Goal: Task Accomplishment & Management: Use online tool/utility

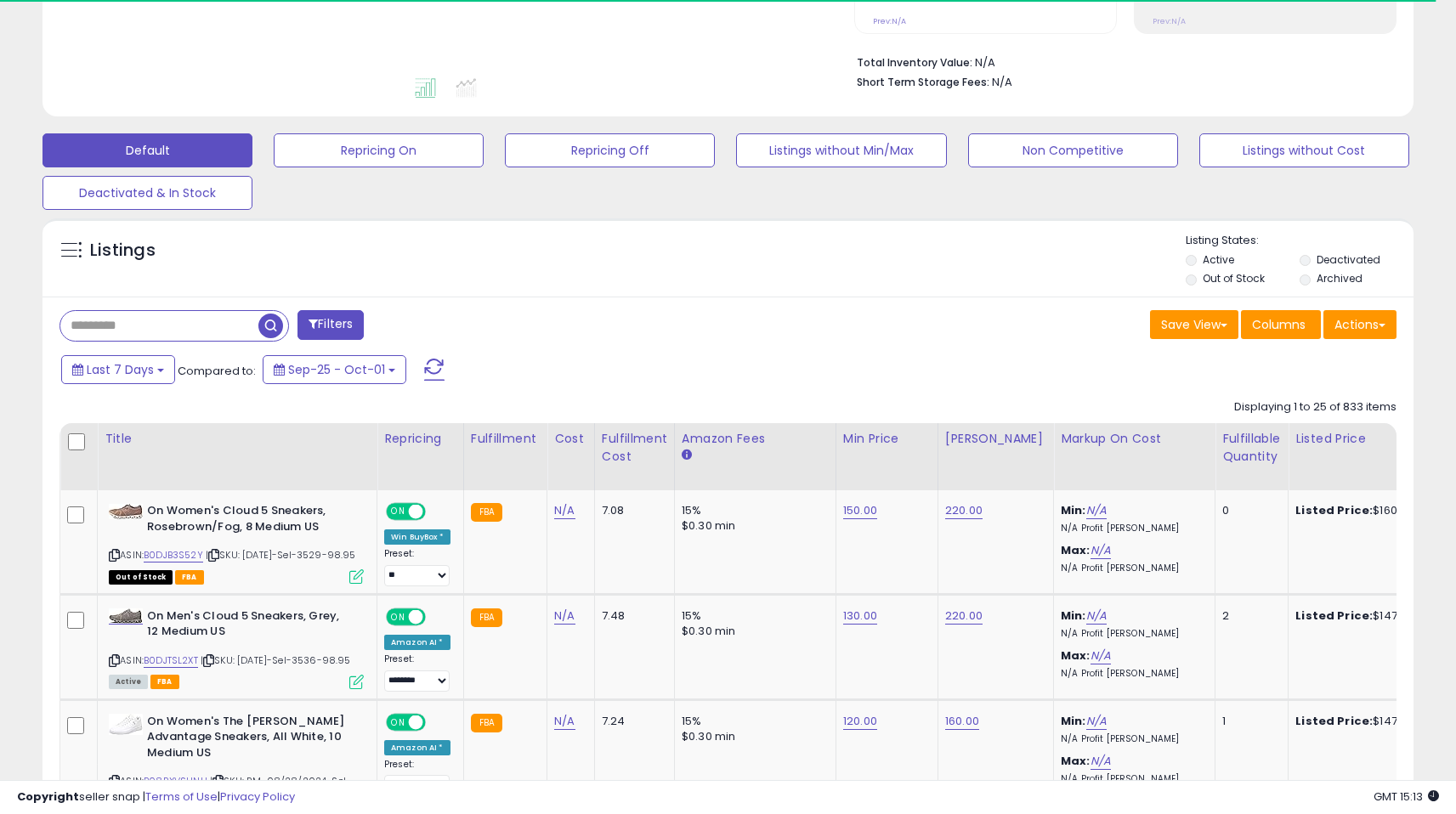
scroll to position [410, 0]
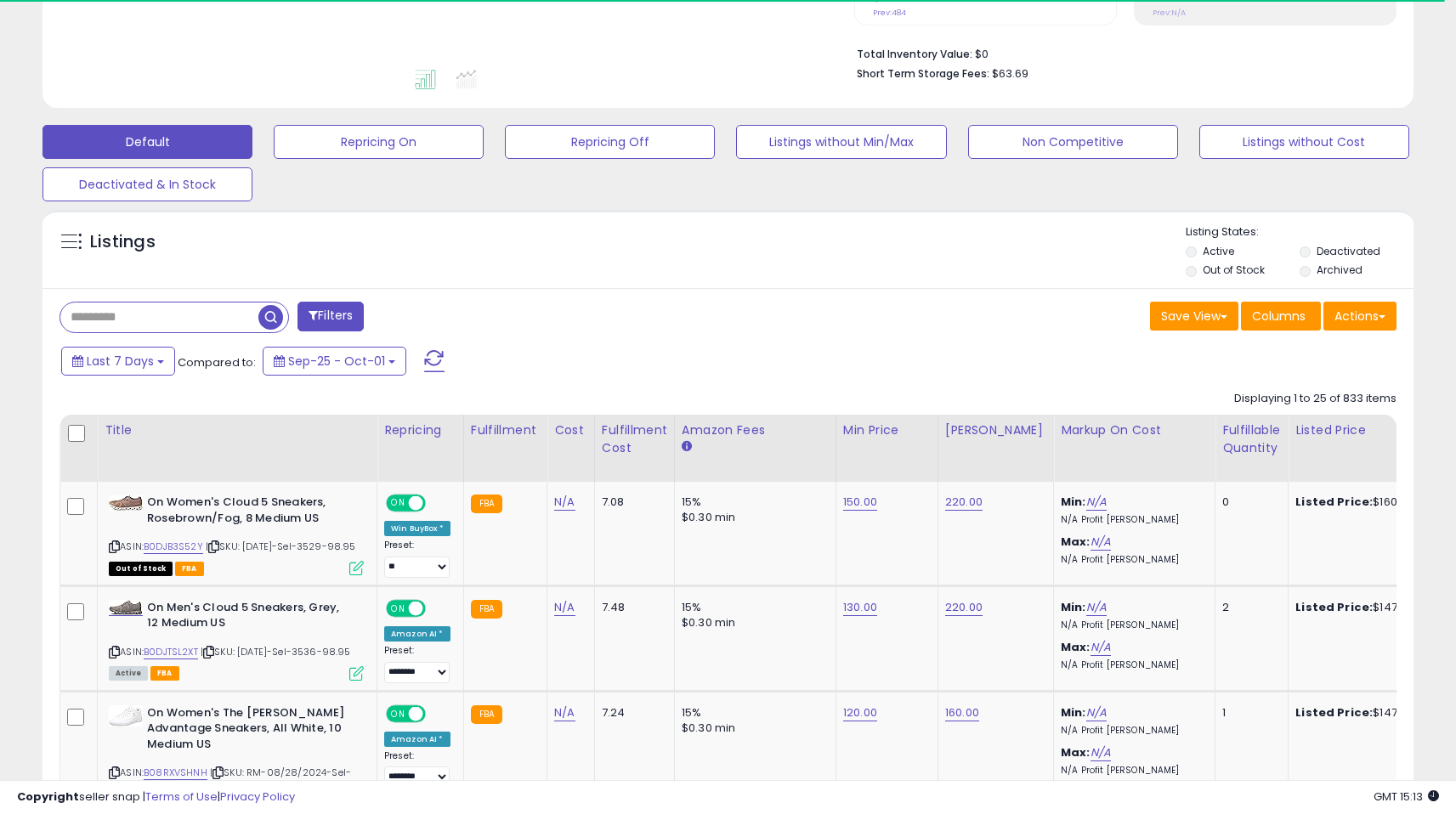
click at [207, 304] on input "text" at bounding box center [159, 317] width 198 height 30
paste input "**********"
type input "**********"
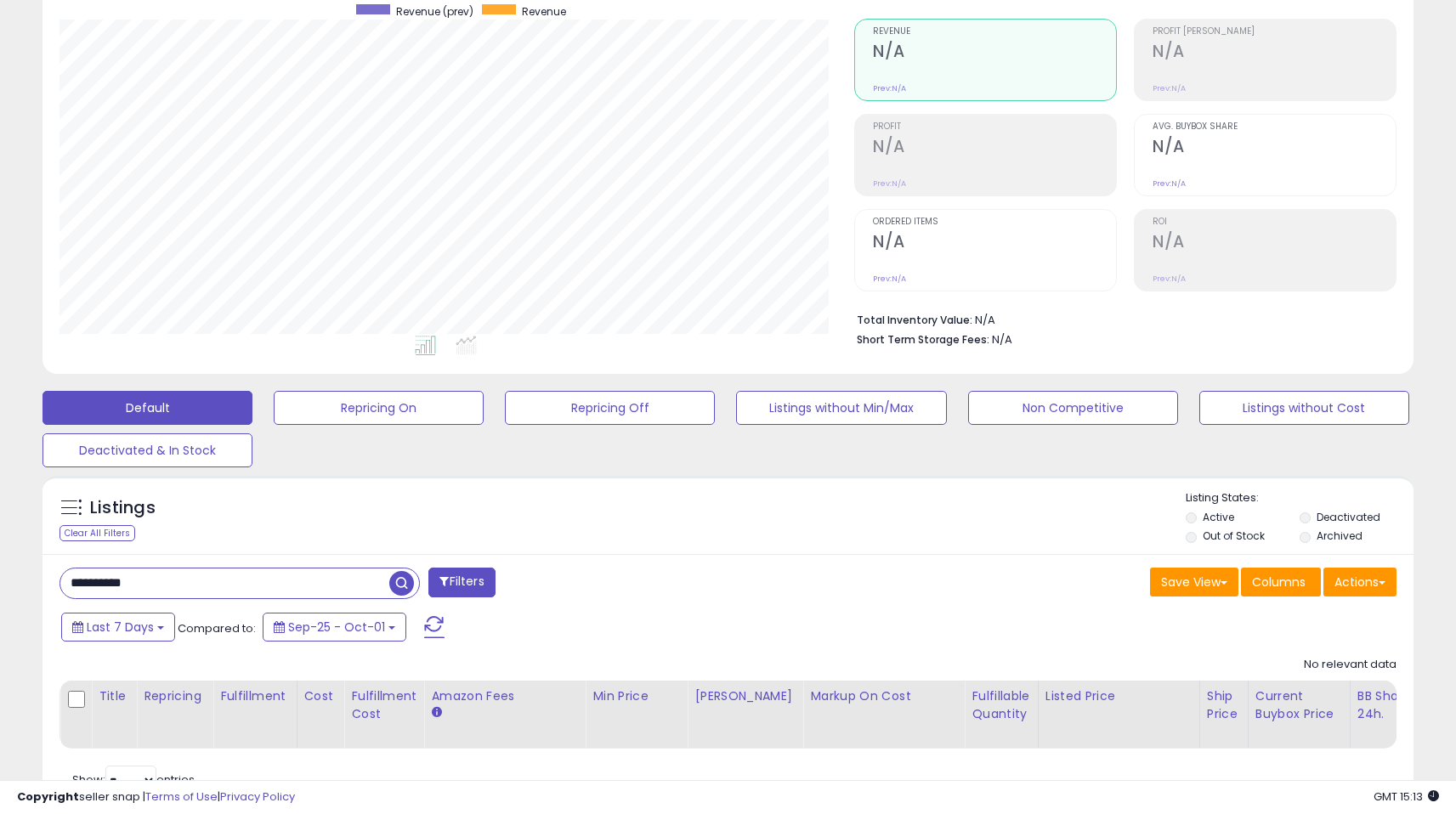
scroll to position [148, 0]
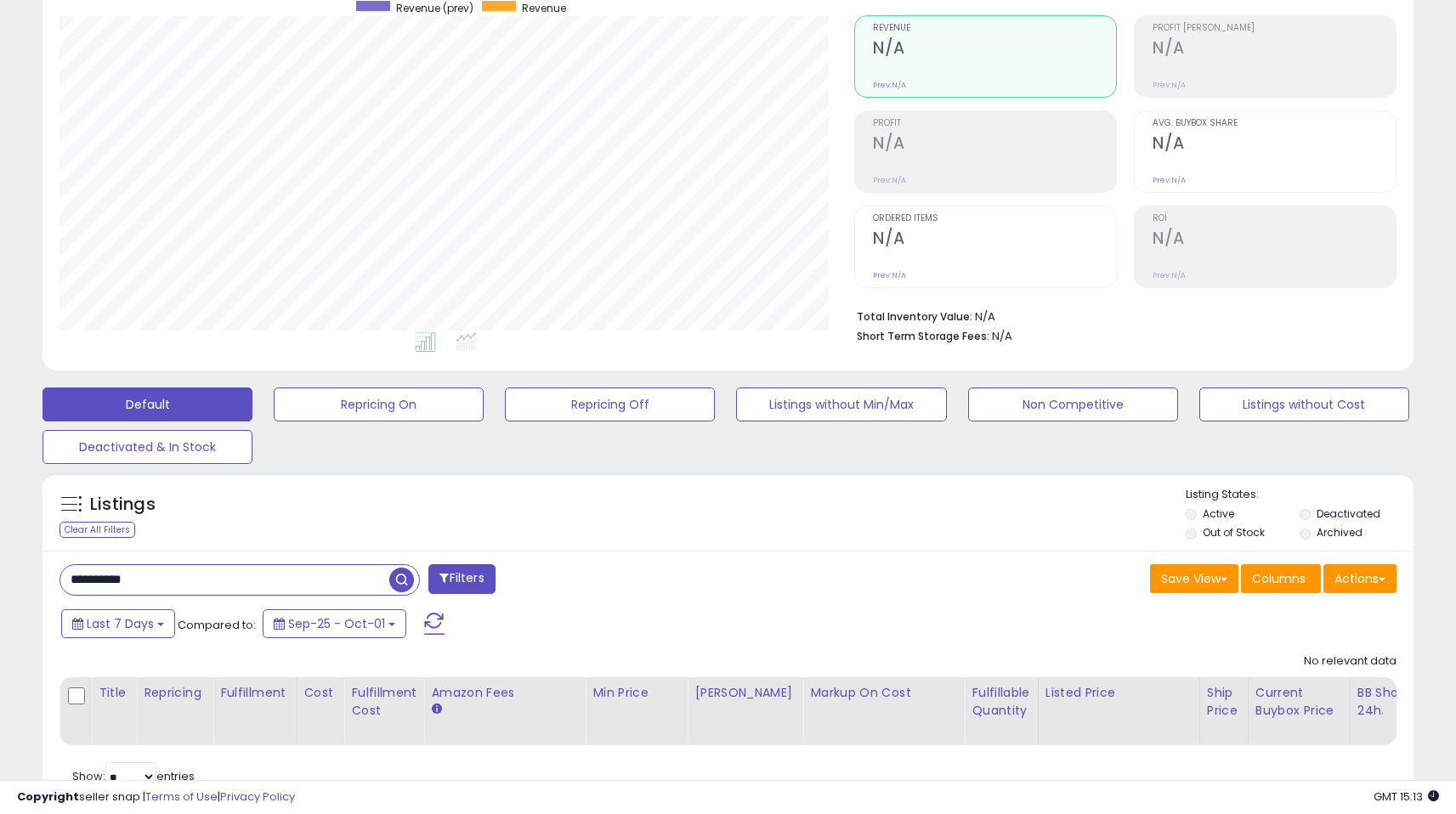
drag, startPoint x: 1468, startPoint y: 261, endPoint x: 1468, endPoint y: 435, distance: 174.0
click at [1456, 435] on html "Unable to login Retrieving listings data.. has not yet accepted the Terms of Us…" at bounding box center [728, 259] width 1456 height 814
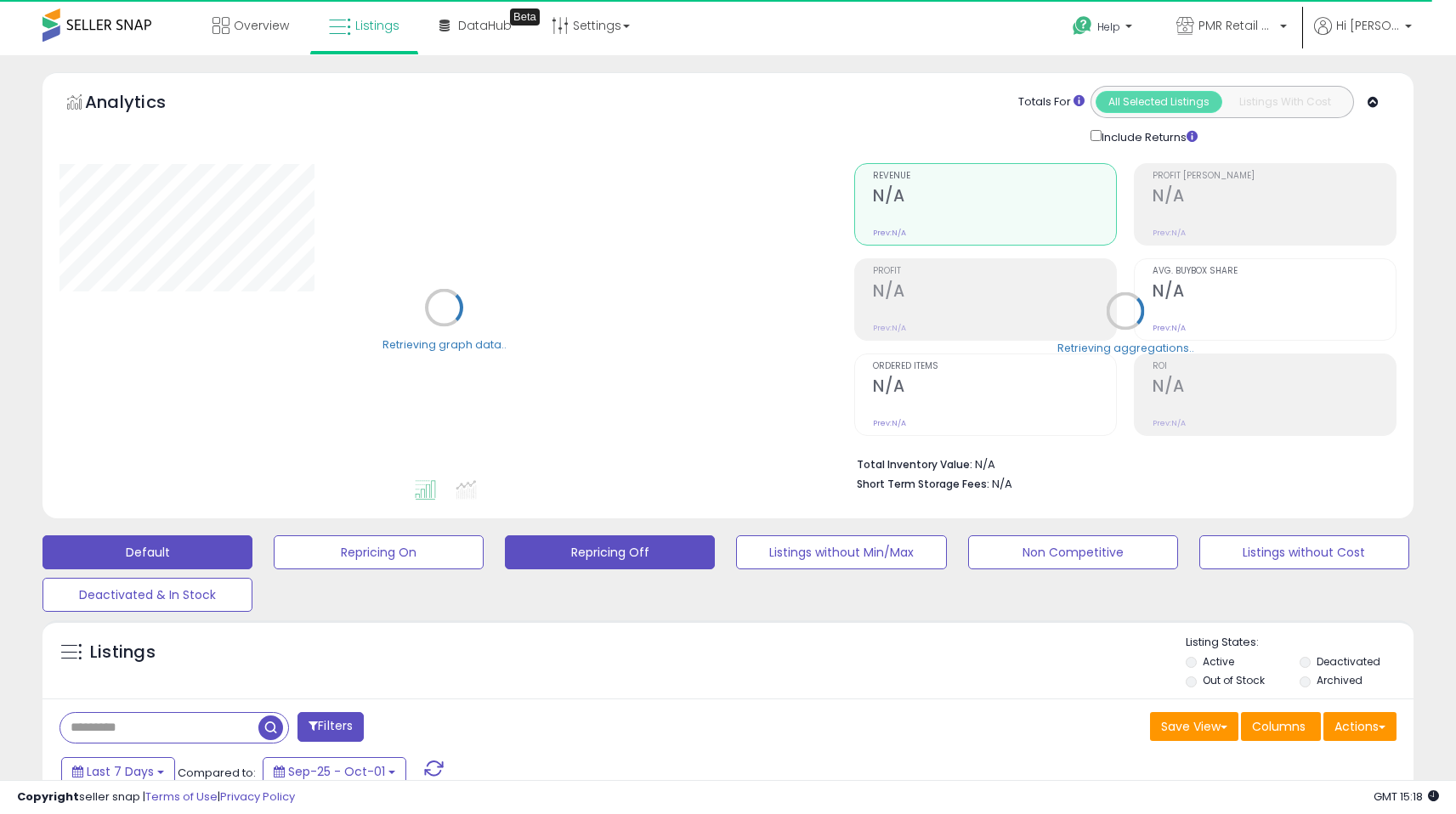
click at [632, 554] on button "Repricing Off" at bounding box center [610, 552] width 210 height 34
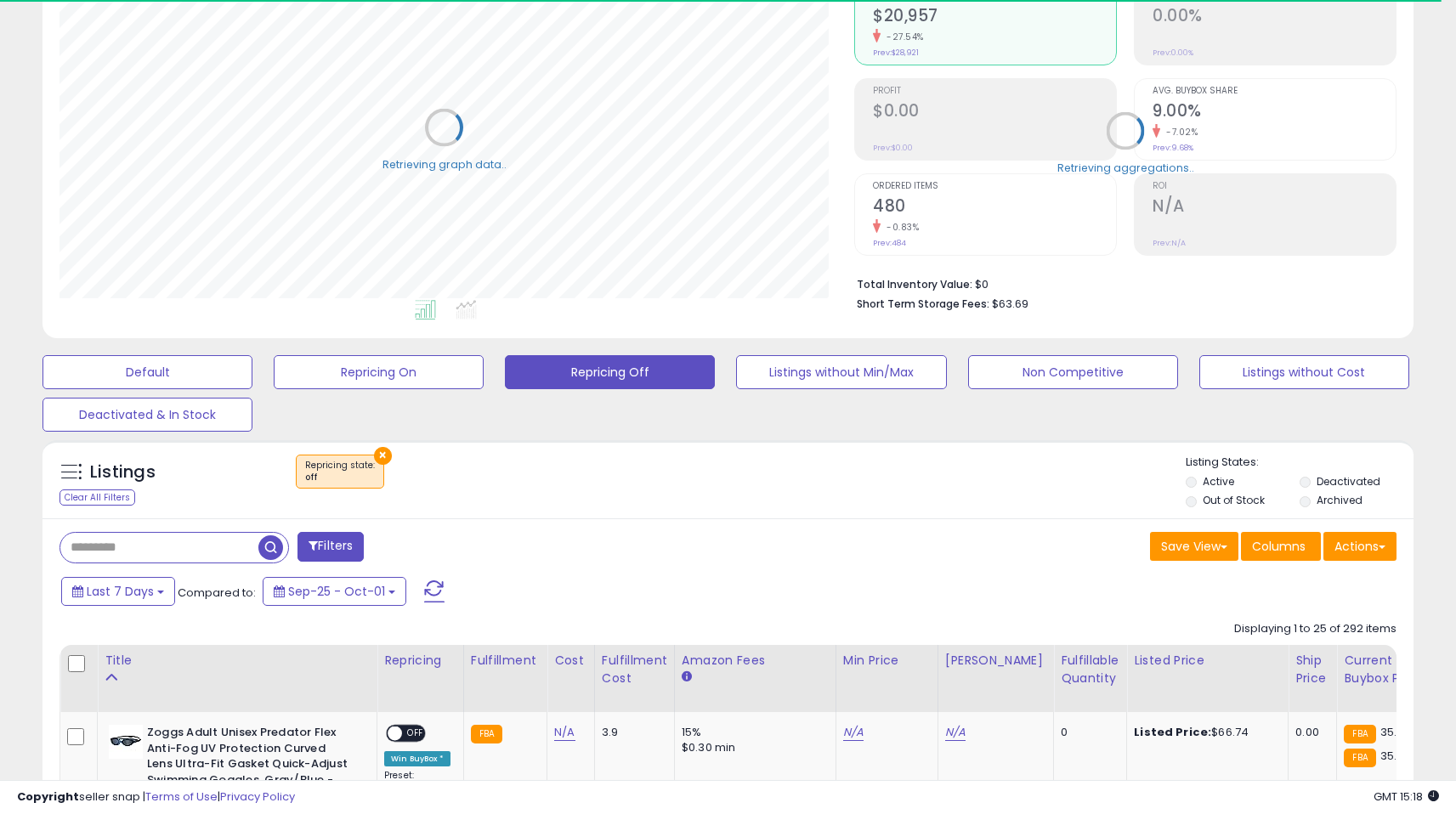
scroll to position [348, 795]
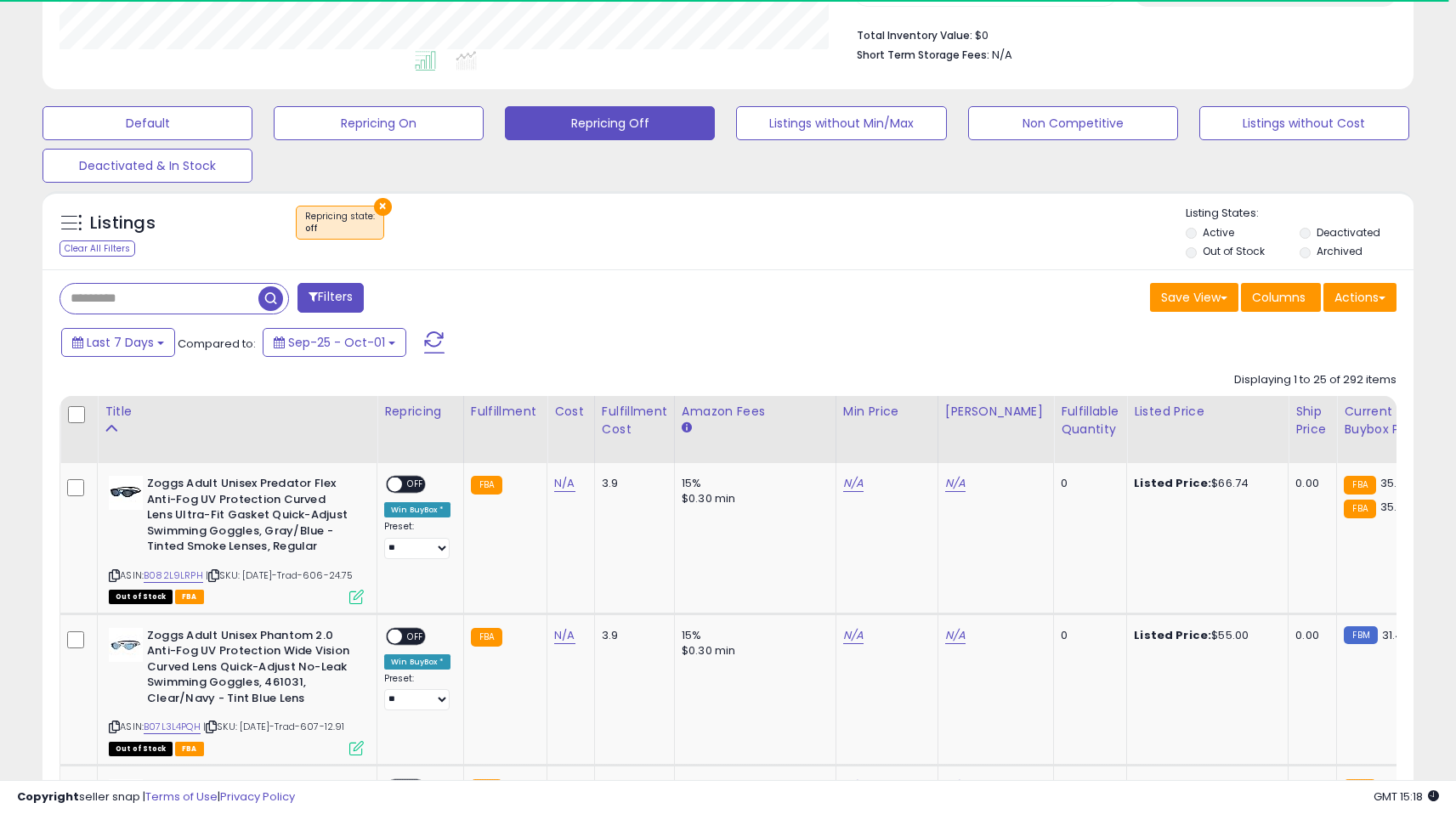
drag, startPoint x: 1457, startPoint y: 109, endPoint x: 1468, endPoint y: 289, distance: 180.3
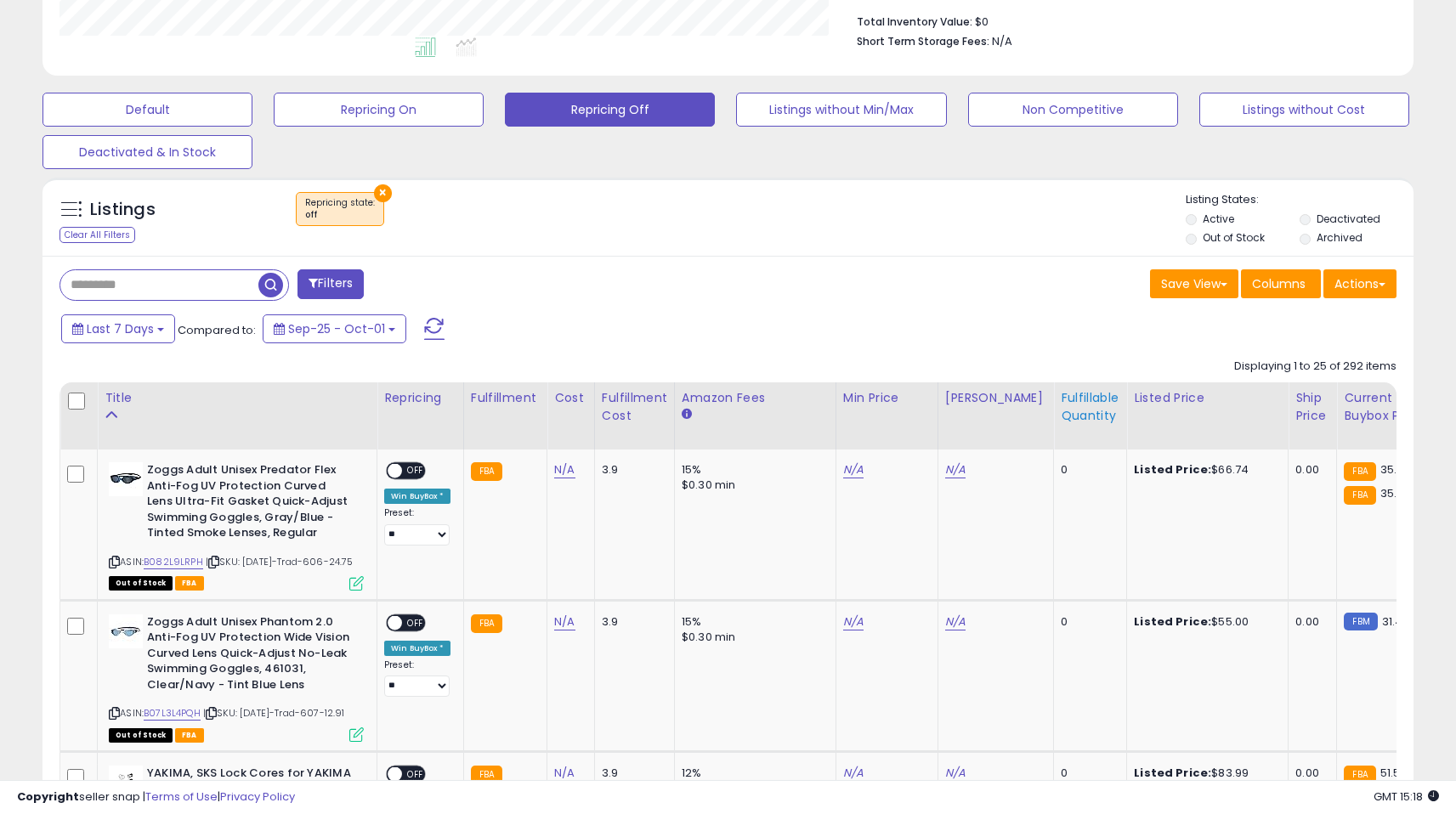
click at [1075, 403] on div "Fulfillable Quantity" at bounding box center [1089, 407] width 58 height 36
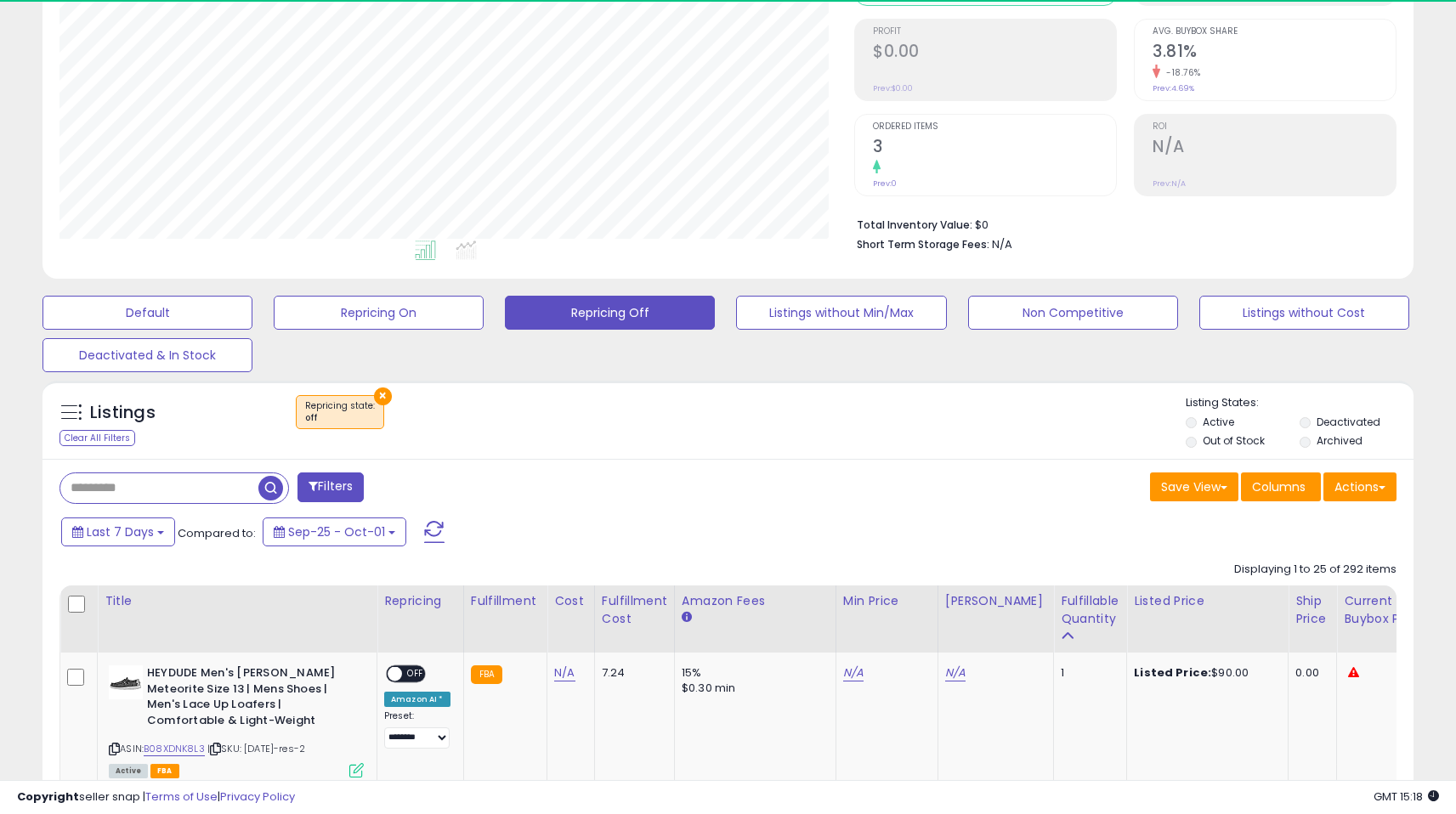
scroll to position [443, 0]
